Goal: Navigation & Orientation: Find specific page/section

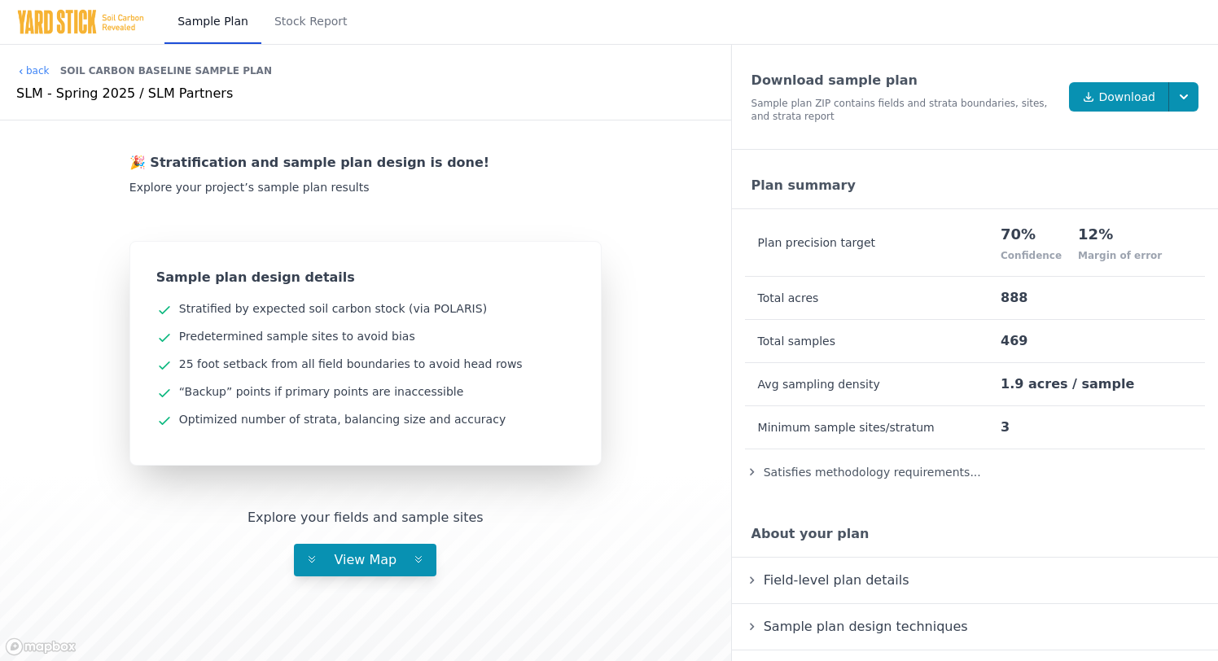
click at [35, 94] on div "SLM - Spring 2025 / SLM Partners" at bounding box center [365, 94] width 699 height 20
click at [35, 71] on link "back" at bounding box center [32, 70] width 33 height 13
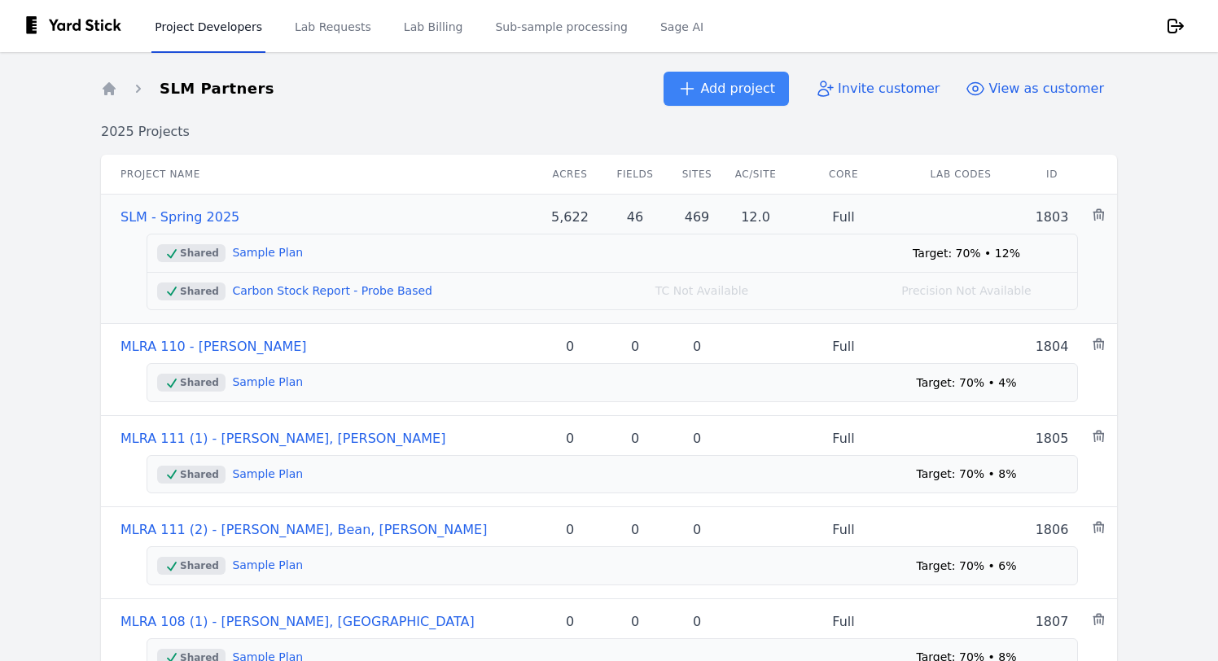
click at [264, 250] on link "Sample Plan" at bounding box center [267, 252] width 71 height 13
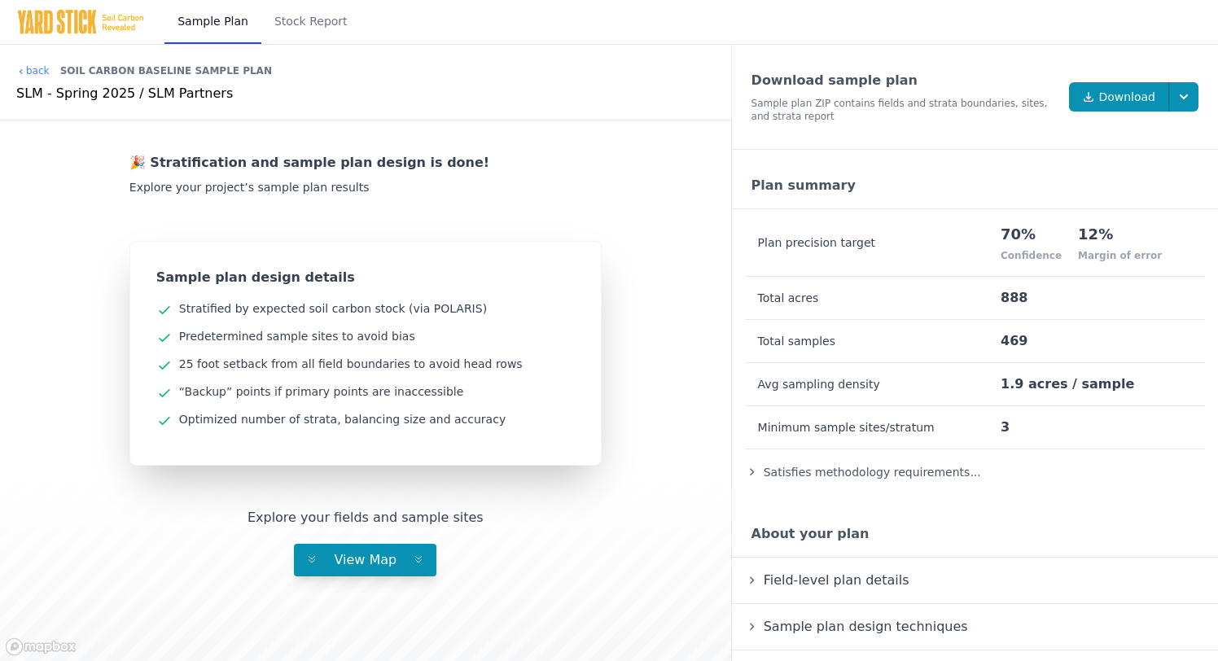
scroll to position [4, 0]
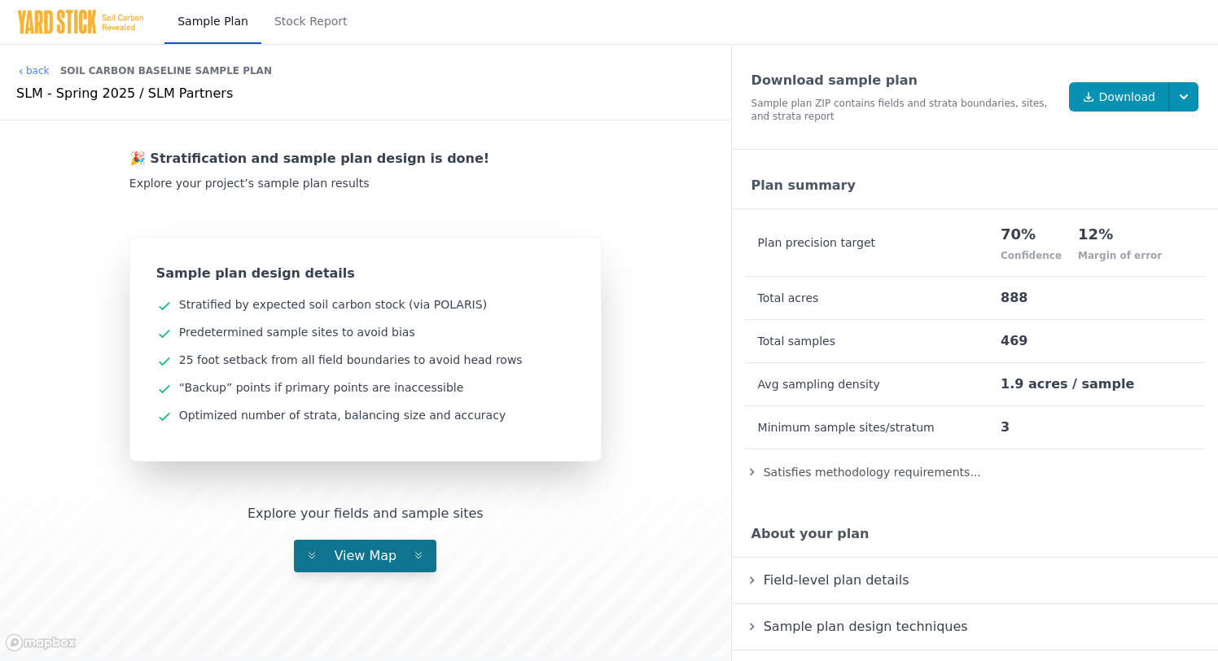
click at [350, 555] on span "View Map" at bounding box center [365, 555] width 89 height 15
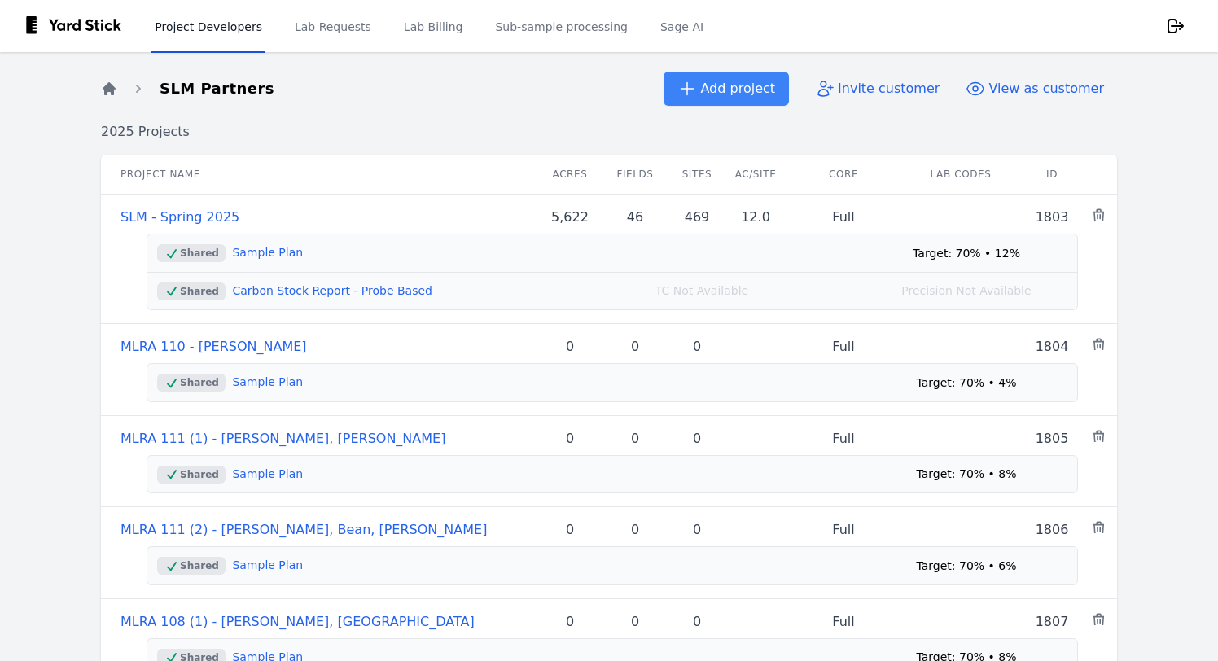
click at [113, 88] on icon "Breadcrumb" at bounding box center [109, 88] width 13 height 13
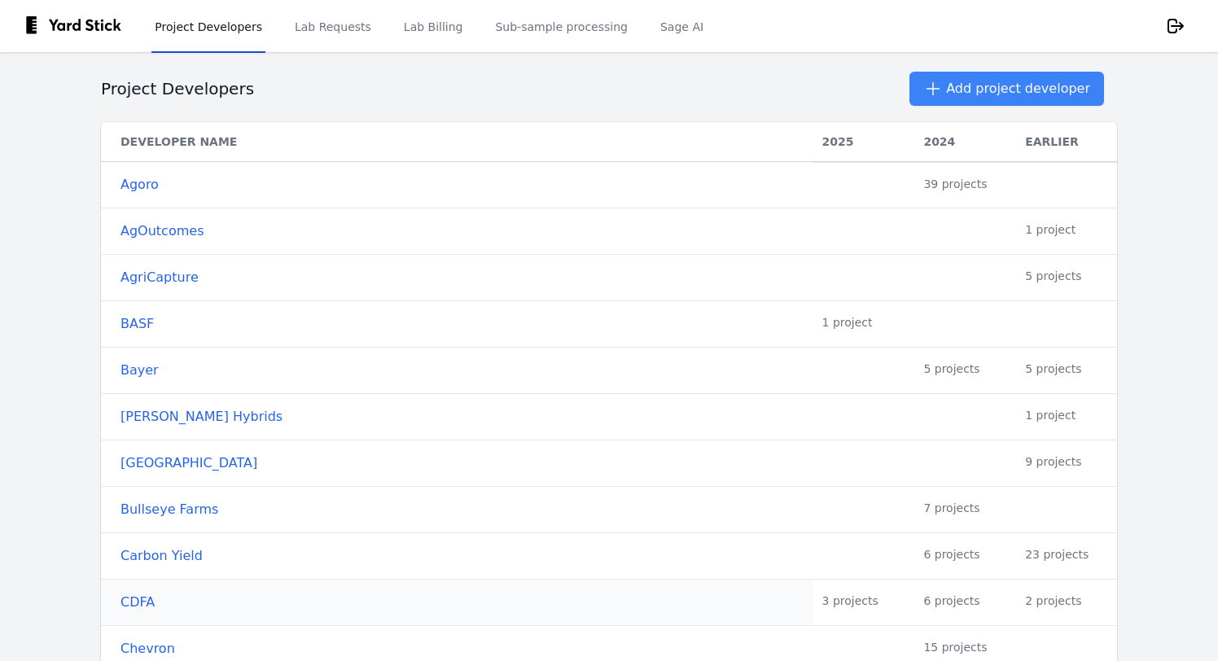
click at [150, 606] on link "CDFA" at bounding box center [462, 603] width 682 height 20
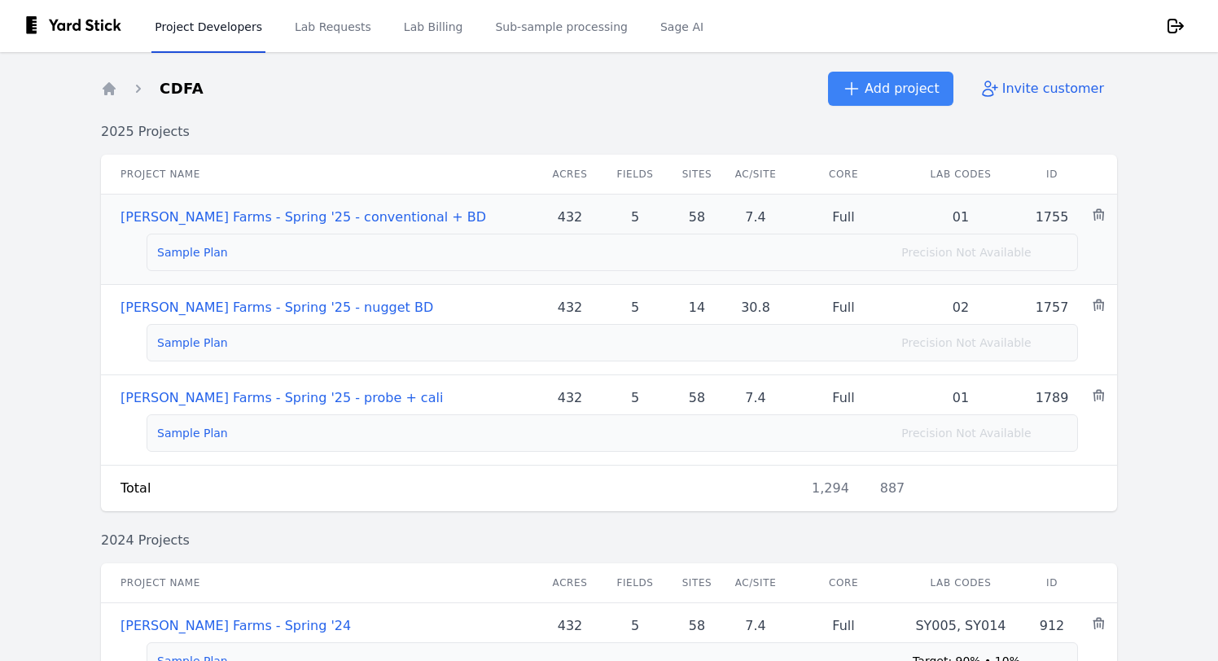
click at [248, 209] on link "[PERSON_NAME] Farms - Spring '25 - conventional + BD" at bounding box center [304, 216] width 366 height 15
